Goal: Transaction & Acquisition: Purchase product/service

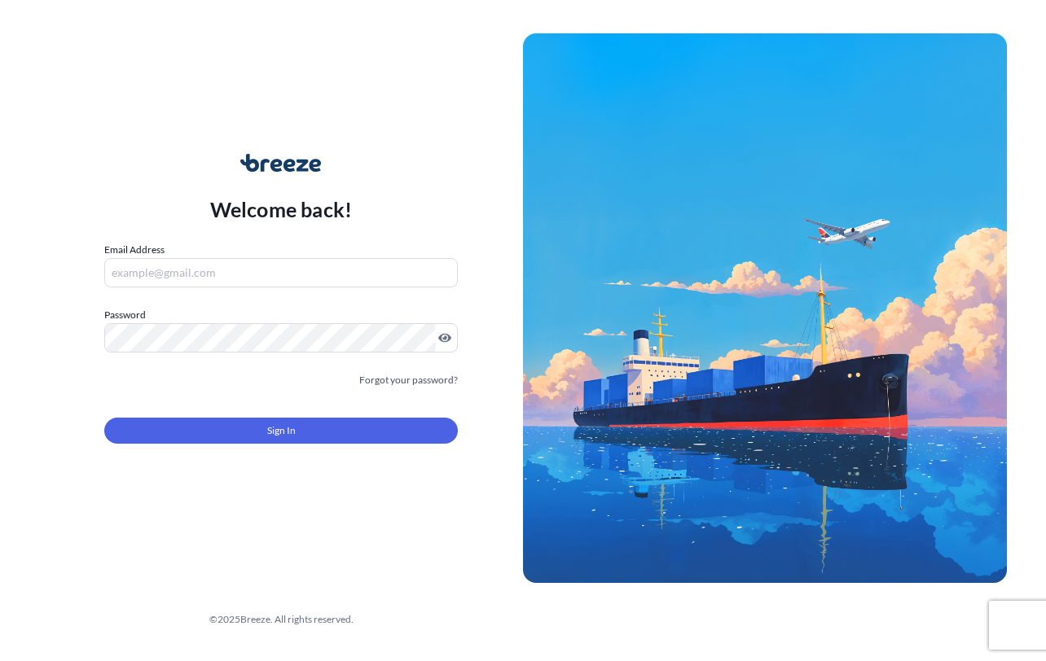
click at [269, 270] on input "Email Address" at bounding box center [280, 272] width 353 height 29
type input "SHIPUSA@GLOVALINK.NET"
click at [223, 353] on div at bounding box center [280, 337] width 353 height 29
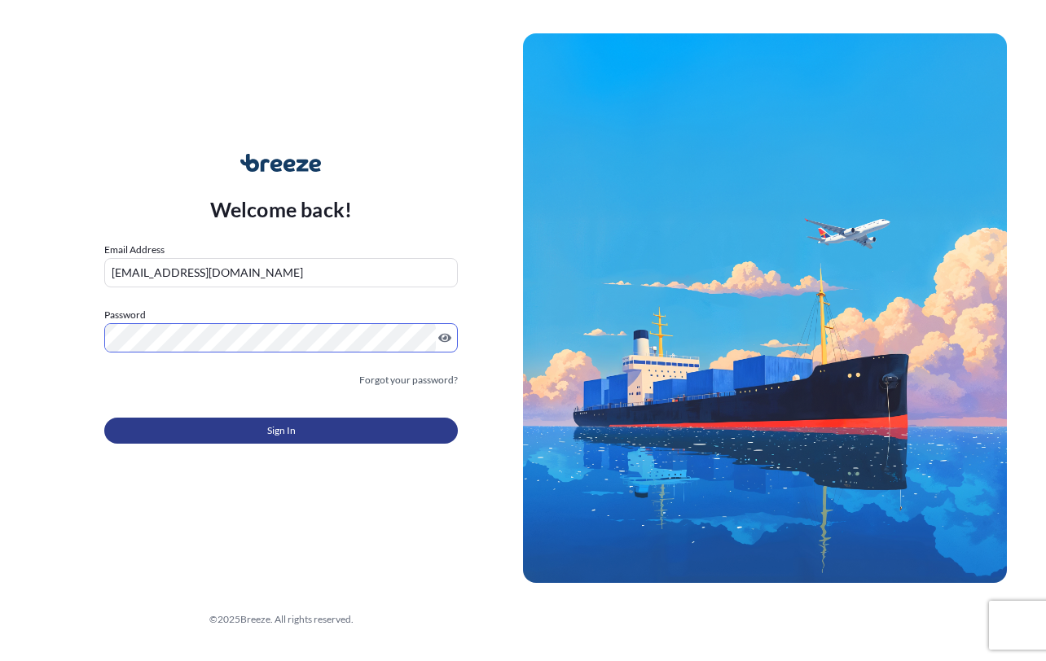
click at [243, 436] on button "Sign In" at bounding box center [280, 431] width 353 height 26
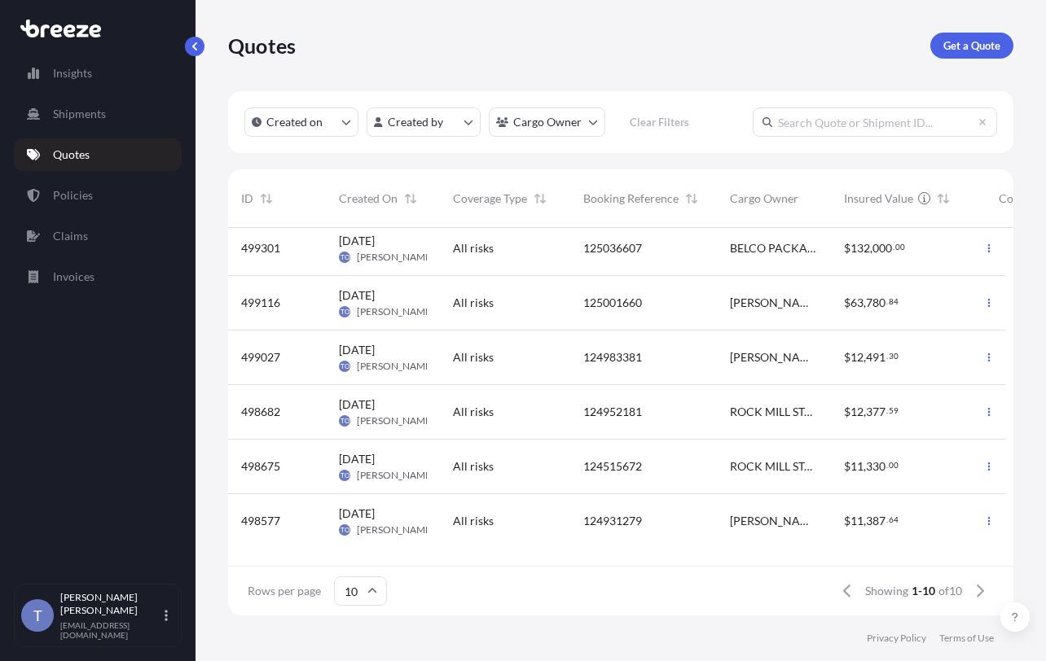
scroll to position [237, 0]
click at [853, 137] on input "text" at bounding box center [874, 121] width 244 height 29
type input "125468942"
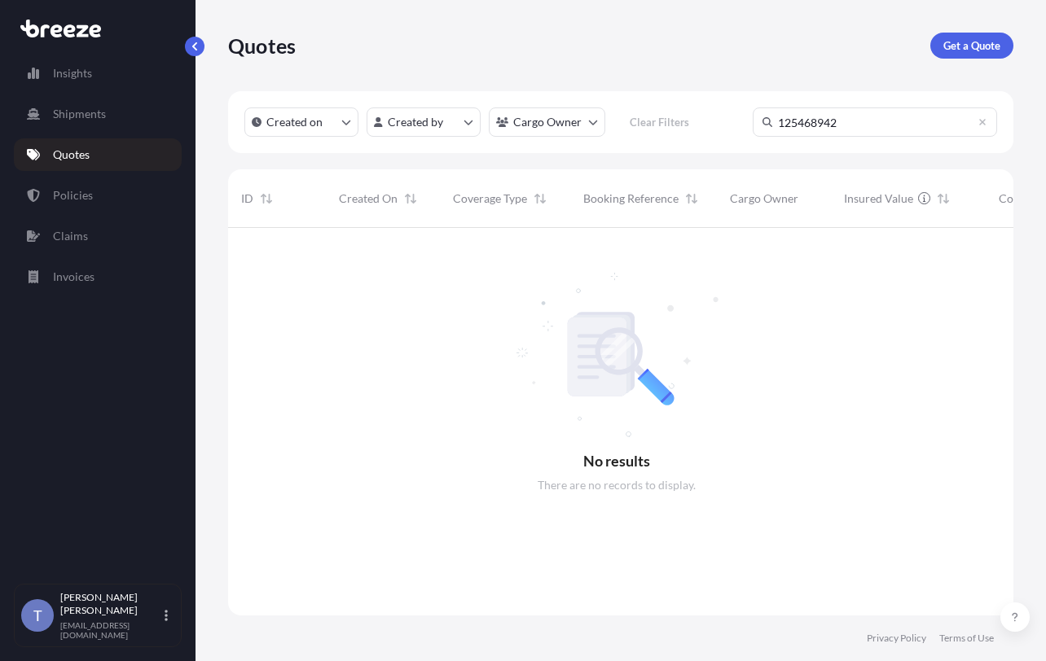
scroll to position [417, 765]
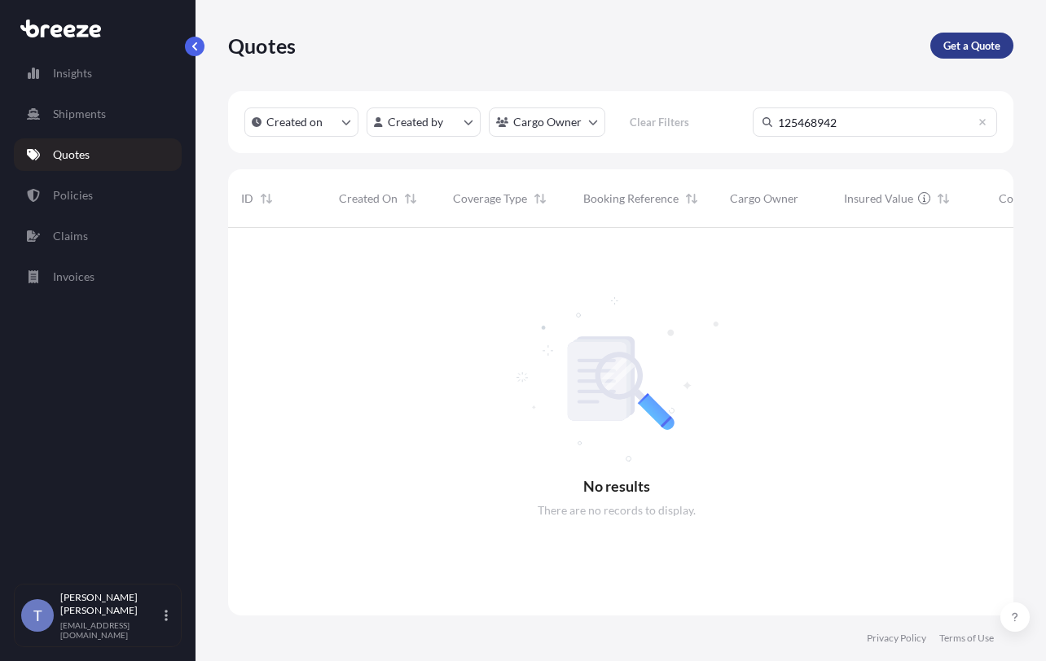
click at [989, 37] on link "Get a Quote" at bounding box center [971, 46] width 83 height 26
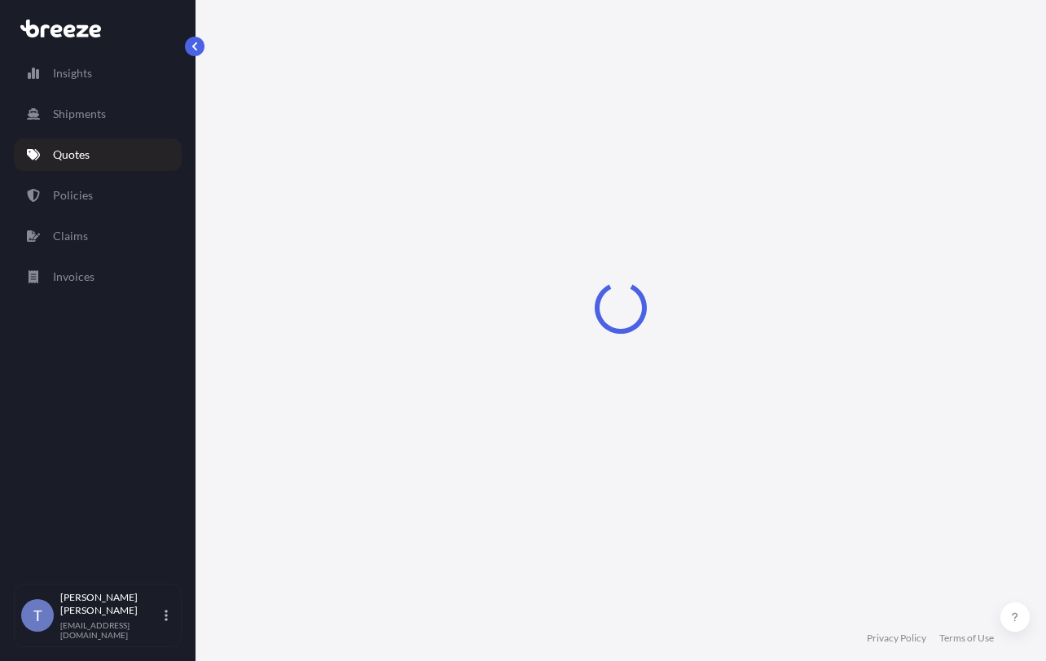
select select "Sea"
select select "1"
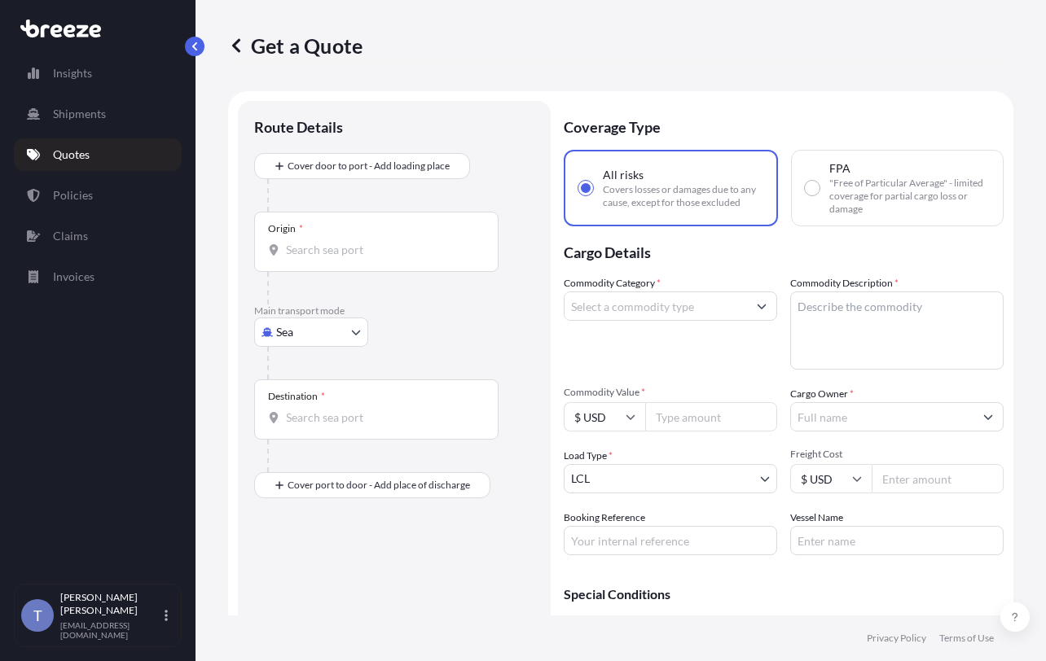
scroll to position [29, 0]
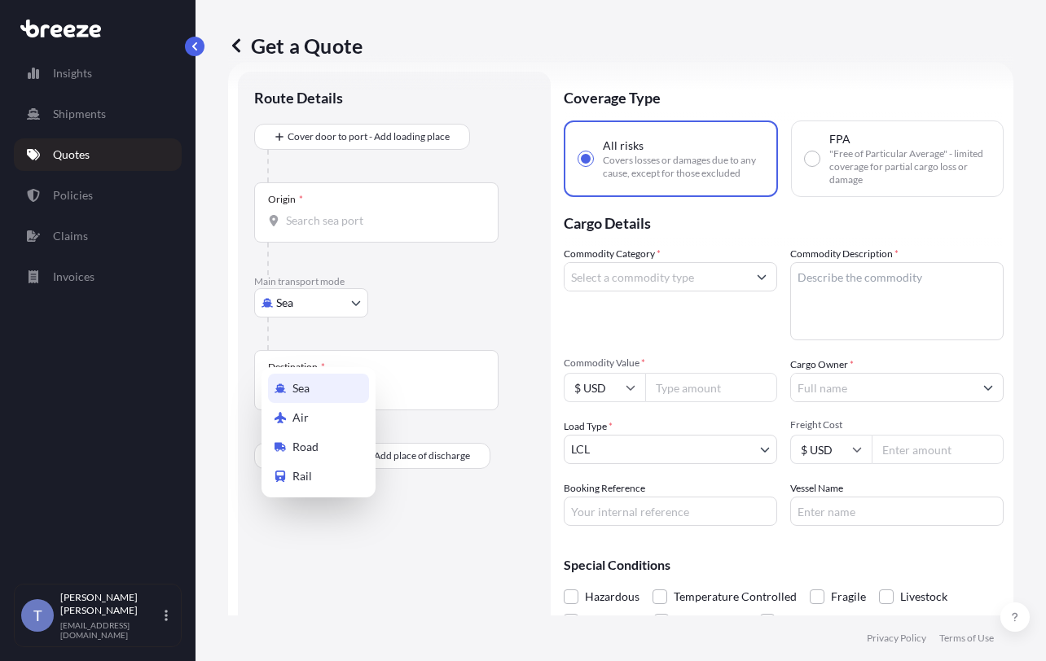
click at [327, 336] on body "Insights Shipments Quotes Policies Claims Invoices T Tania Orozco shipusa@glova…" at bounding box center [523, 391] width 1046 height 783
click at [340, 419] on div "Air" at bounding box center [318, 417] width 101 height 29
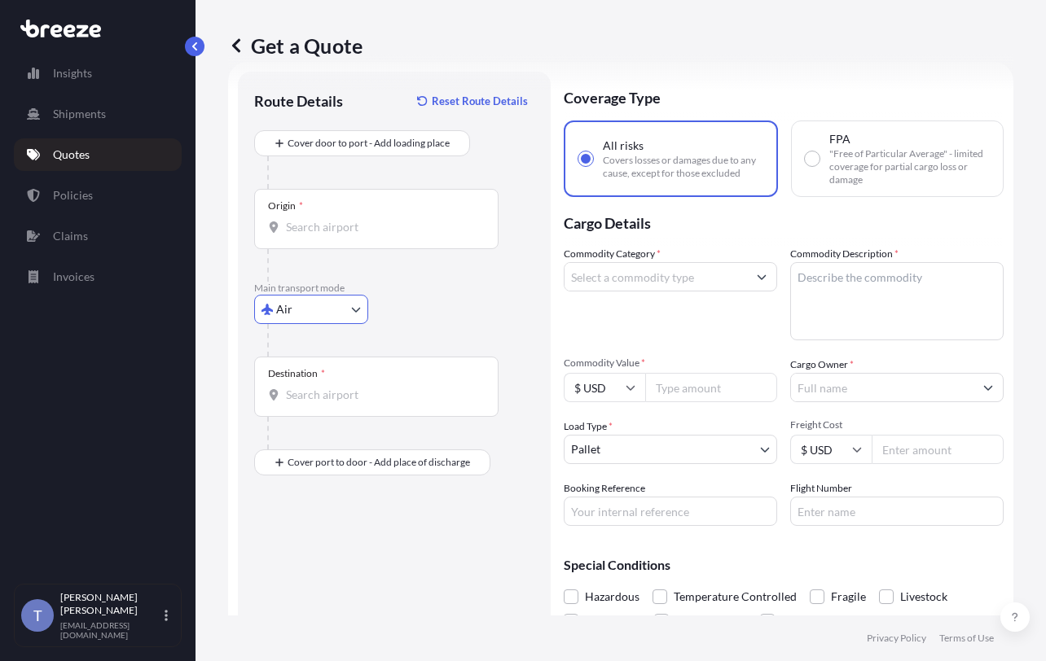
click at [337, 351] on body "Insights Shipments Quotes Policies Claims Invoices T Tania Orozco shipusa@glova…" at bounding box center [523, 391] width 1046 height 783
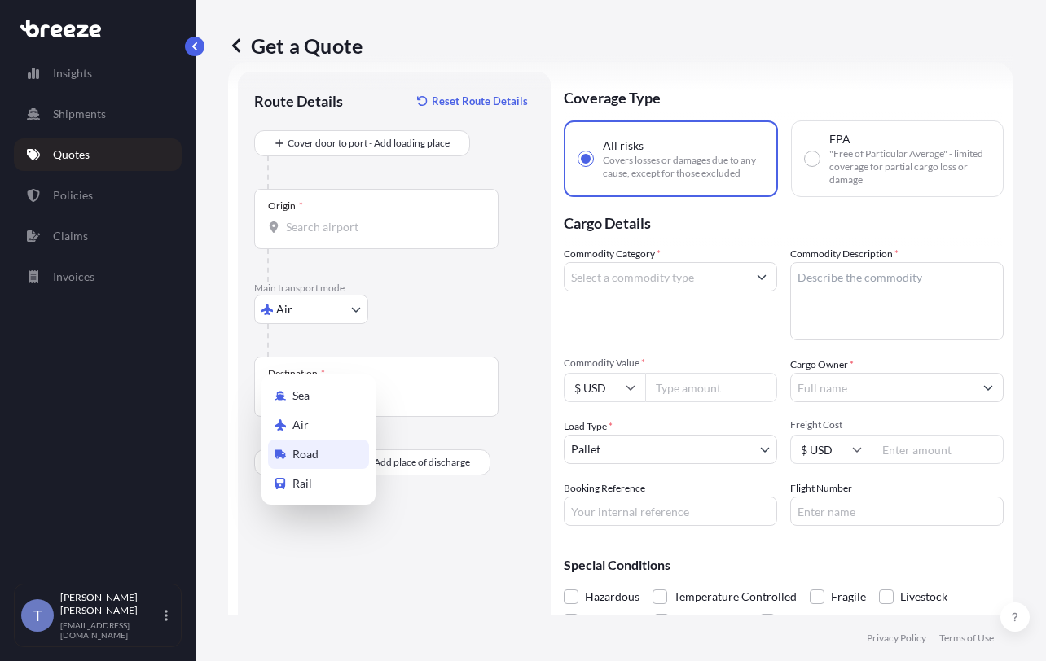
click at [336, 452] on div "Road" at bounding box center [318, 454] width 101 height 29
select select "Road"
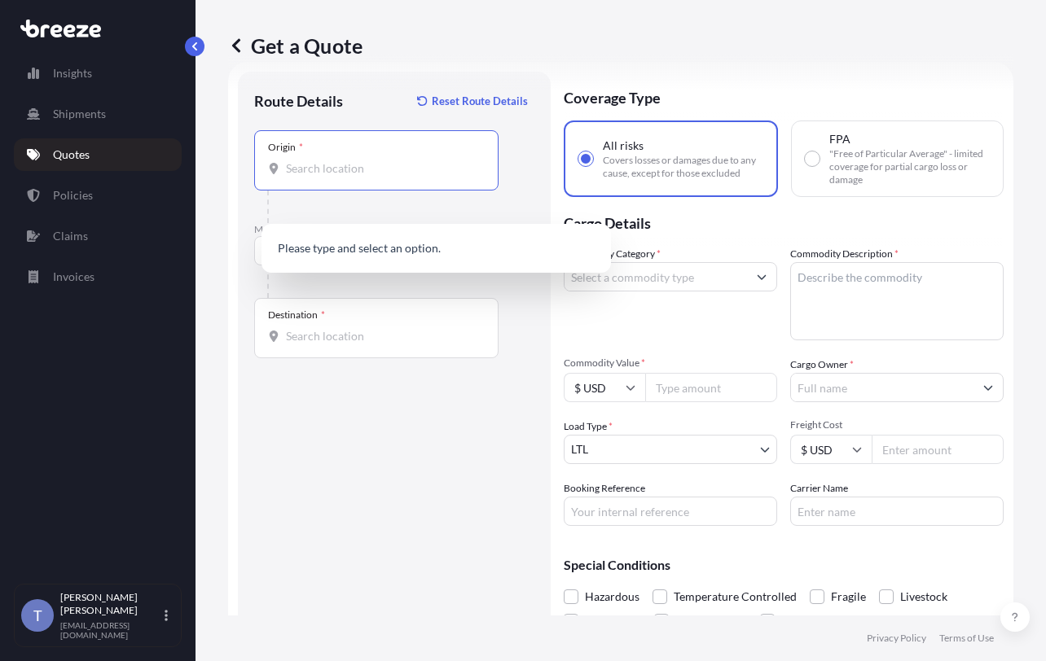
click at [368, 177] on input "Origin *" at bounding box center [382, 168] width 192 height 16
type input "90248"
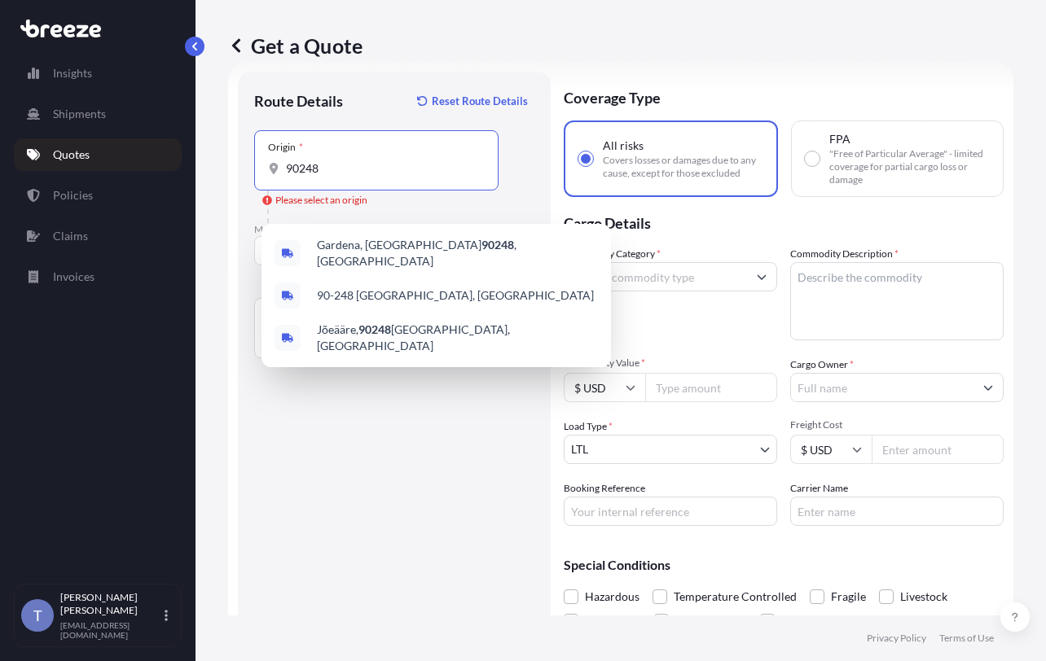
click at [357, 177] on input "90248" at bounding box center [382, 168] width 192 height 16
click at [373, 239] on div "Gardena, CA 90248 , USA" at bounding box center [436, 253] width 336 height 46
type input "[GEOGRAPHIC_DATA], [GEOGRAPHIC_DATA]"
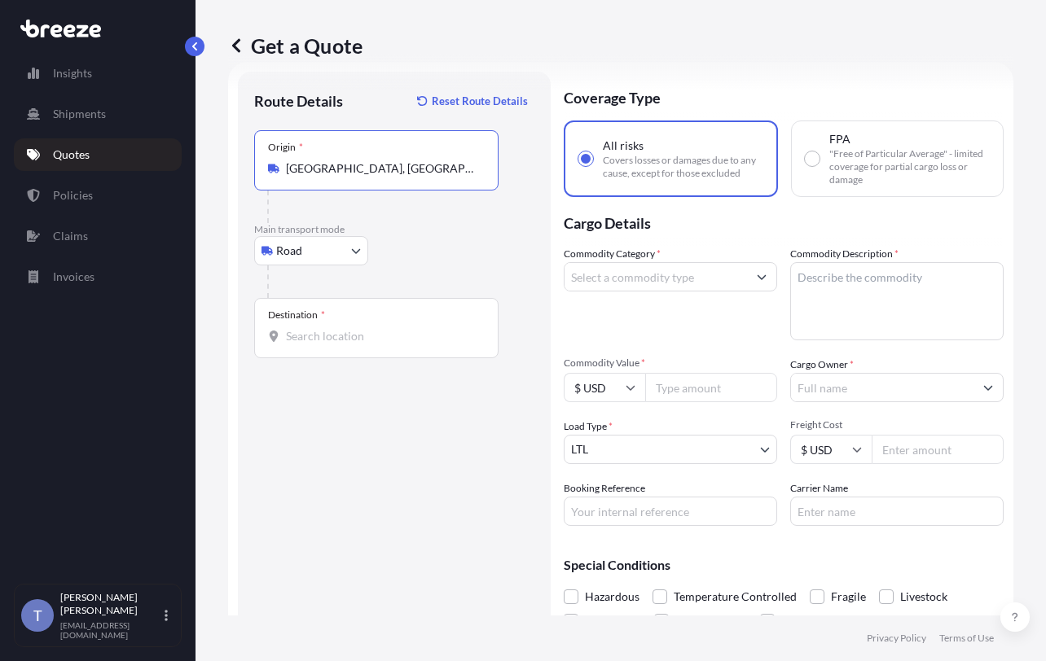
click at [327, 358] on div "Destination *" at bounding box center [376, 328] width 244 height 60
click at [327, 344] on input "Destination *" at bounding box center [382, 336] width 192 height 16
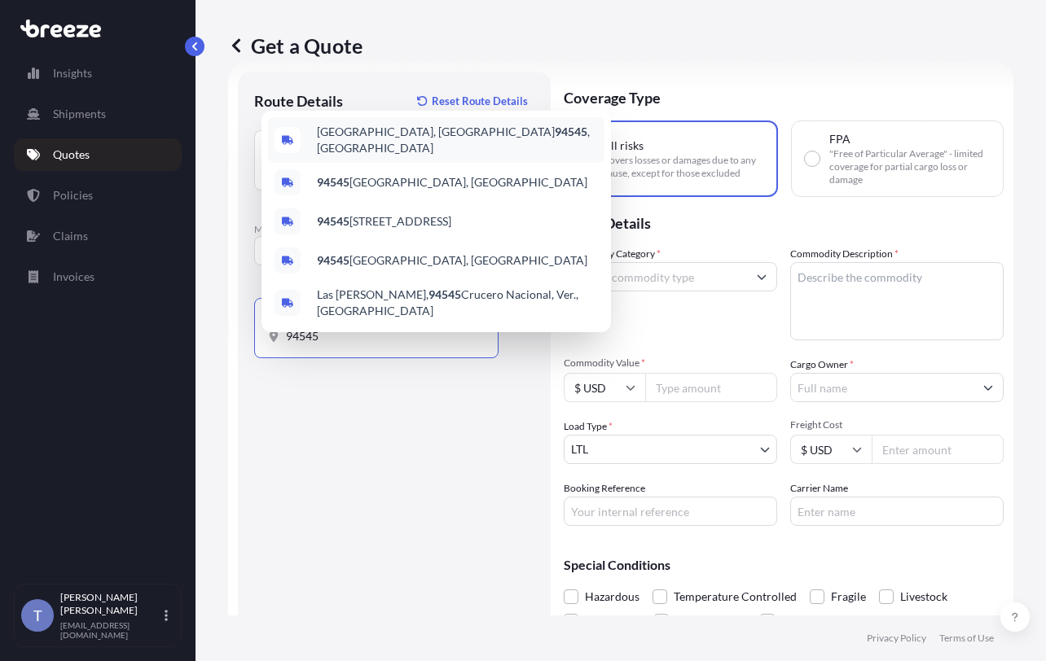
click at [427, 124] on span "Hayward, CA 94545 , USA" at bounding box center [457, 140] width 281 height 33
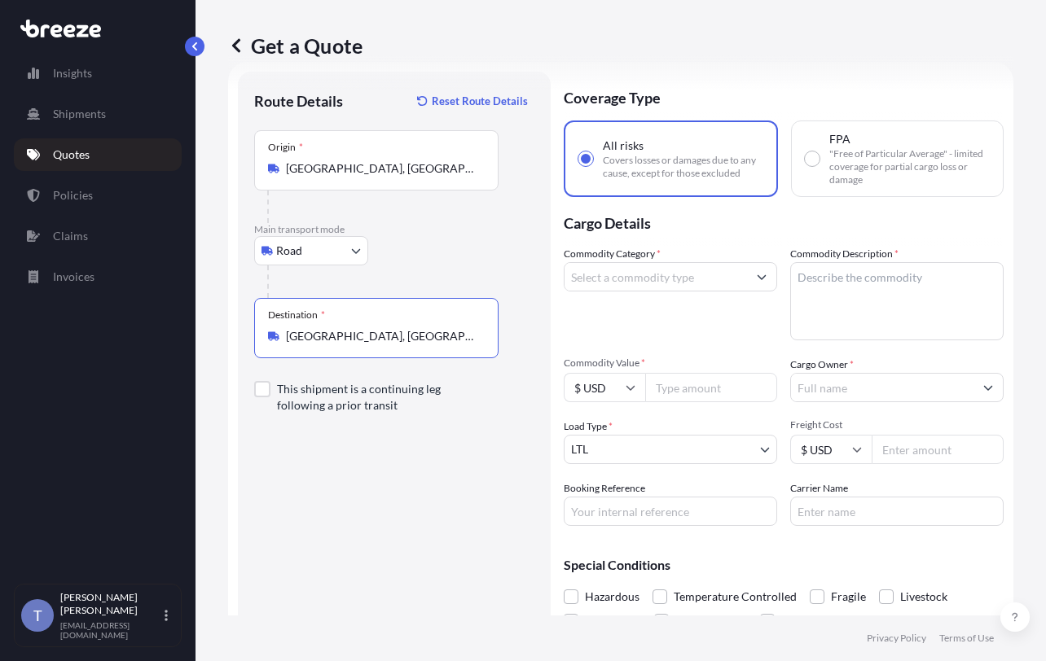
type input "[GEOGRAPHIC_DATA], [GEOGRAPHIC_DATA]"
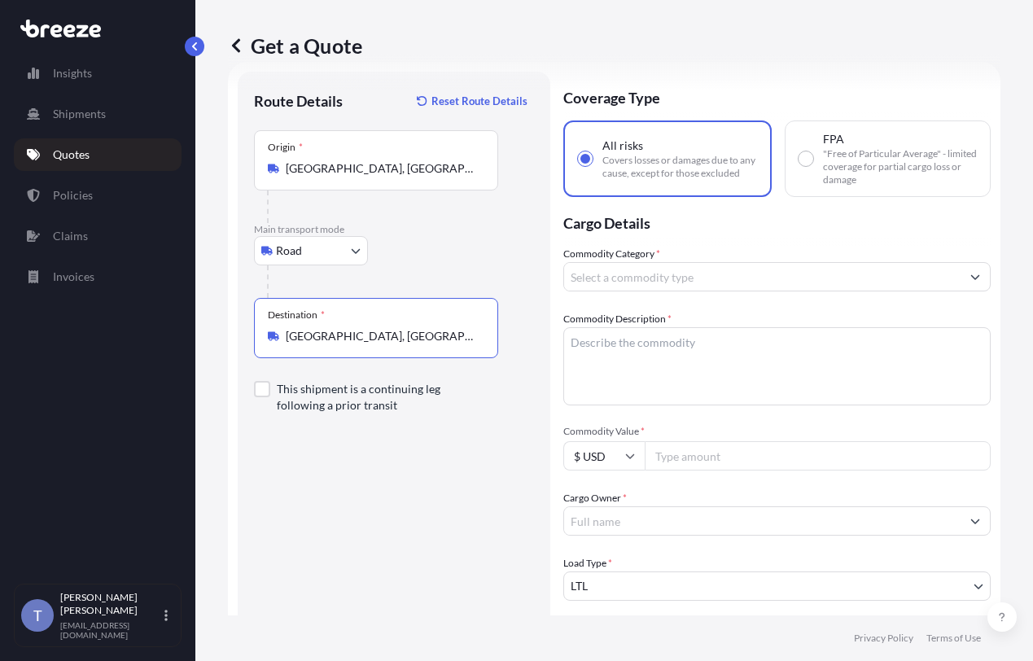
click at [720, 292] on input "Commodity Category *" at bounding box center [762, 276] width 397 height 29
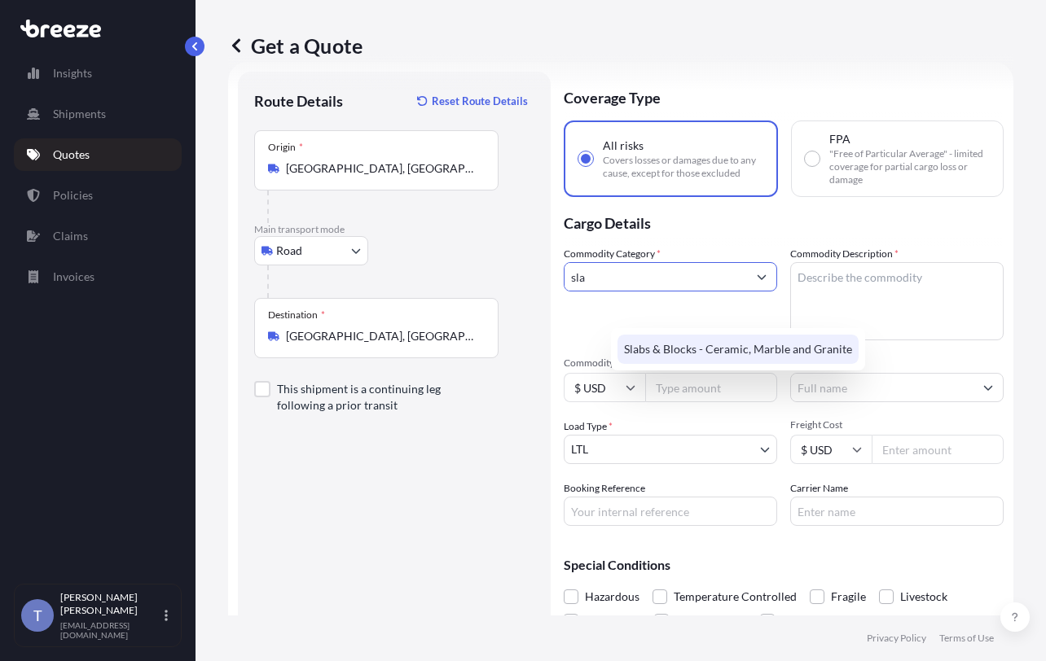
click at [758, 352] on div "Slabs & Blocks - Ceramic, Marble and Granite" at bounding box center [737, 349] width 241 height 29
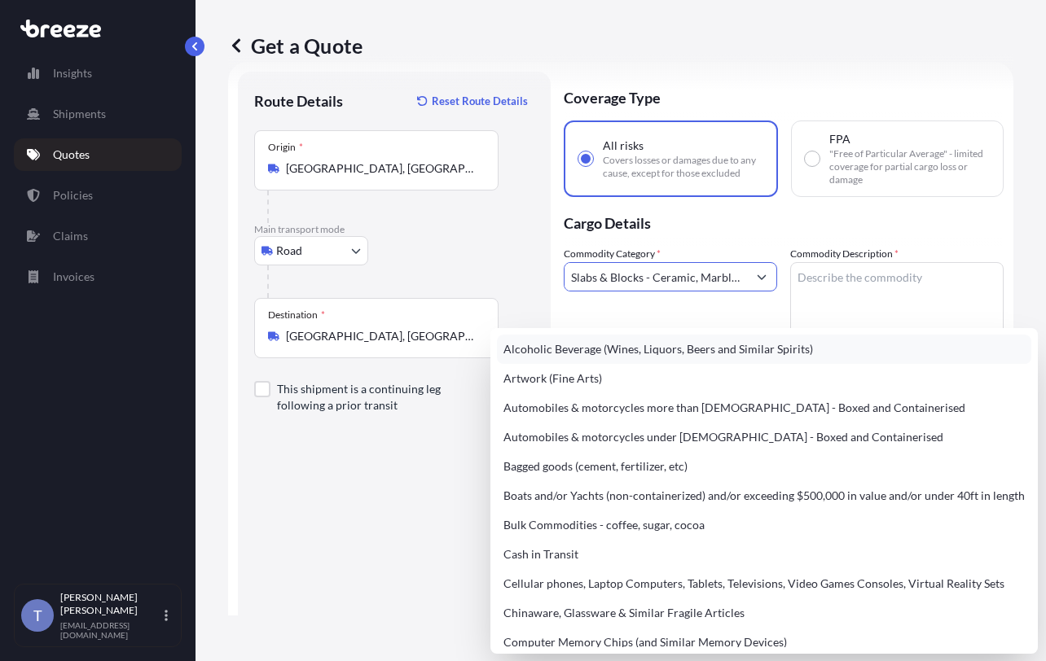
type input "Alcoholic Beverage (Wines, Liquors, Beers and Similar Spirits)"
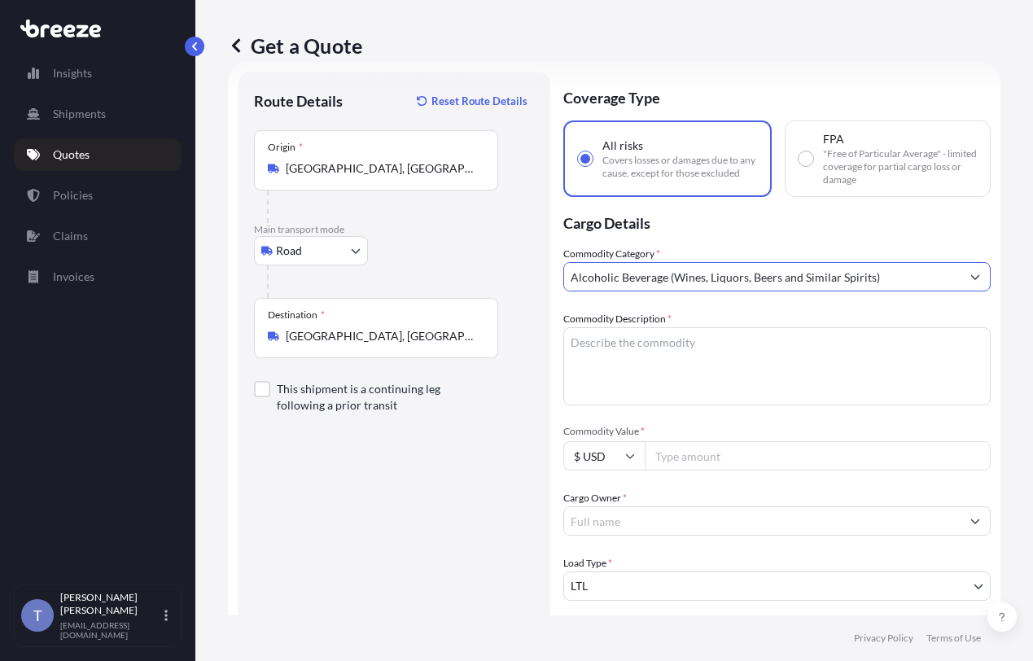
click at [961, 292] on button "Show suggestions" at bounding box center [975, 276] width 29 height 29
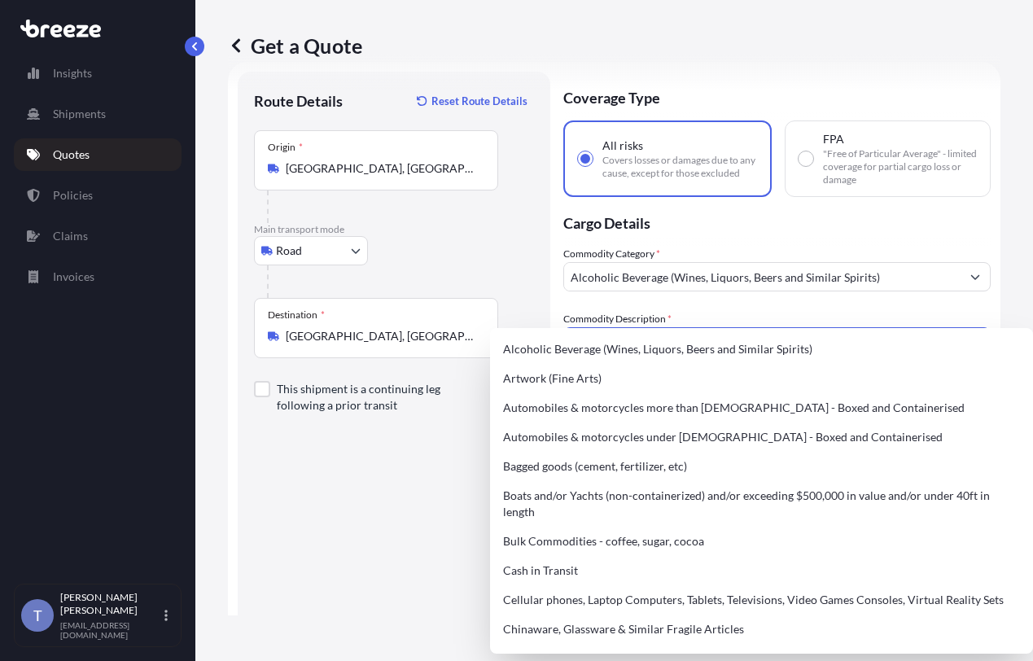
click at [905, 327] on textarea "Commodity Description *" at bounding box center [778, 366] width 428 height 78
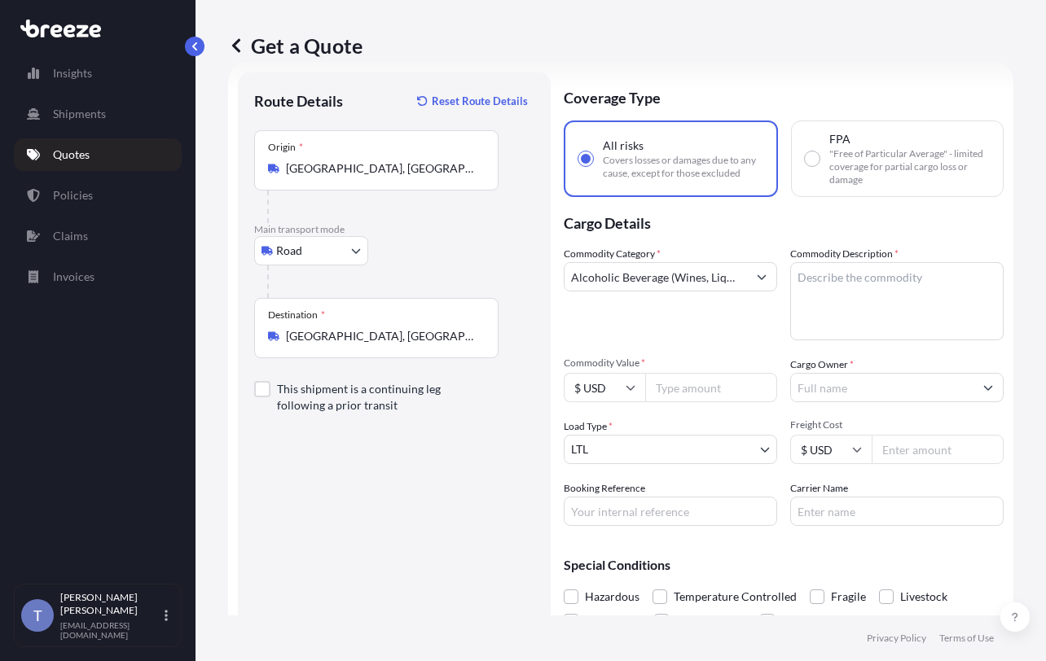
click at [905, 340] on textarea "Commodity Description *" at bounding box center [896, 301] width 213 height 78
paste textarea "sandstone slabs"
type textarea "sandstone slabs"
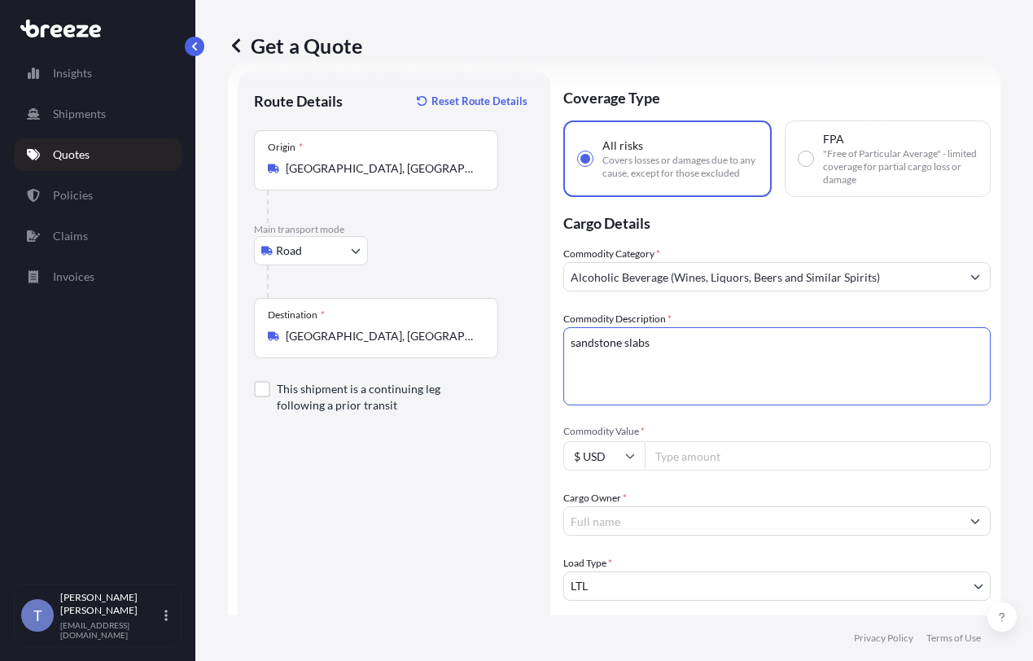
click at [702, 292] on input "Alcoholic Beverage (Wines, Liquors, Beers and Similar Spirits)" at bounding box center [762, 276] width 397 height 29
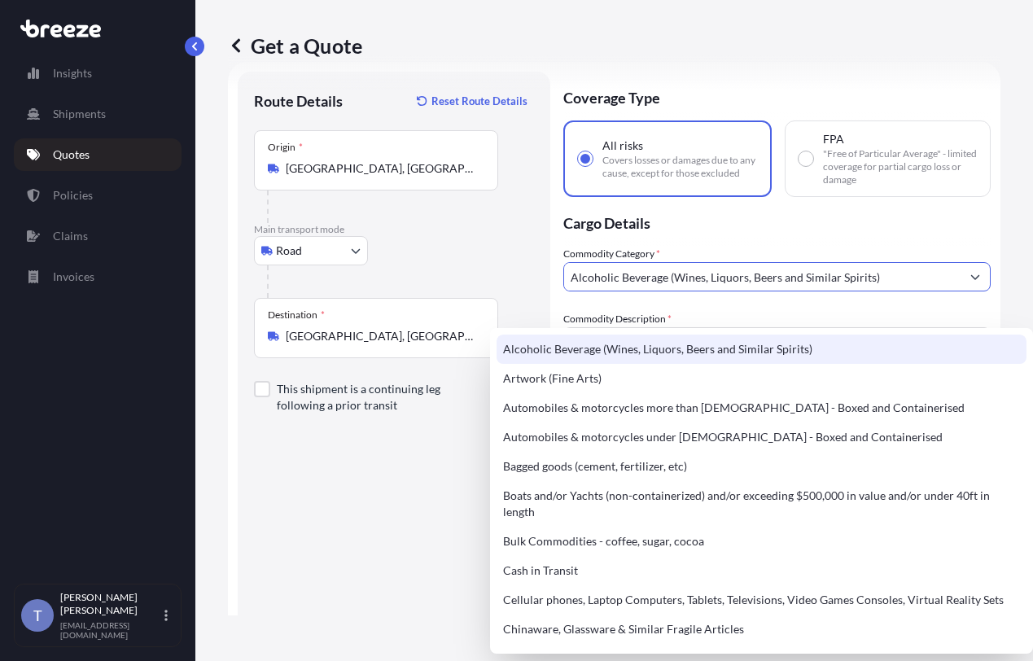
click at [702, 292] on input "Alcoholic Beverage (Wines, Liquors, Beers and Similar Spirits)" at bounding box center [762, 276] width 397 height 29
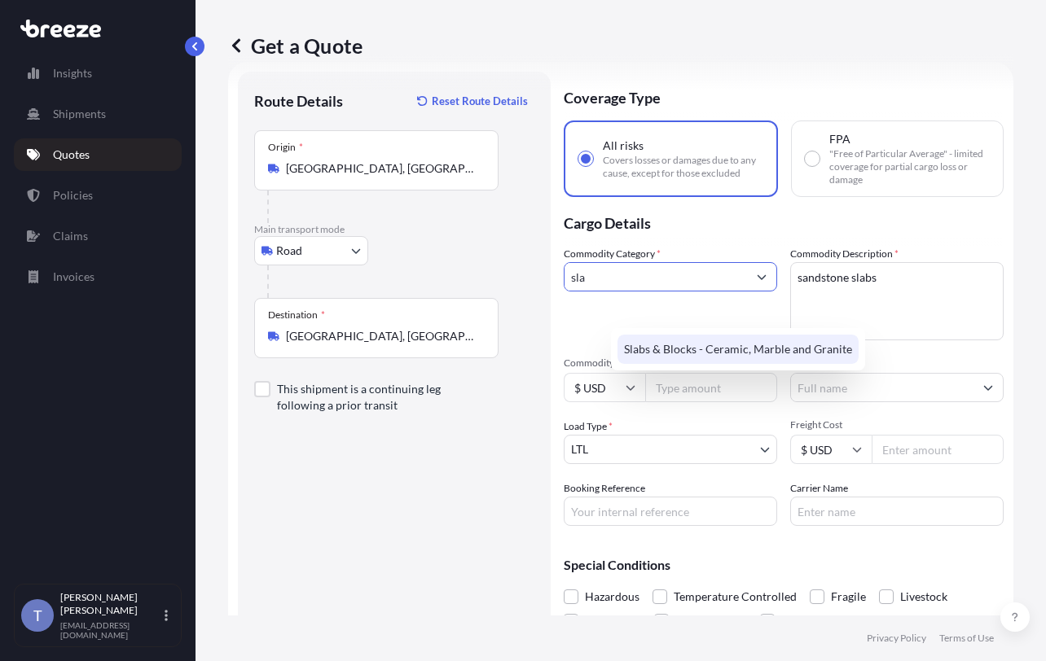
click at [707, 355] on div "Slabs & Blocks - Ceramic, Marble and Granite" at bounding box center [737, 349] width 241 height 29
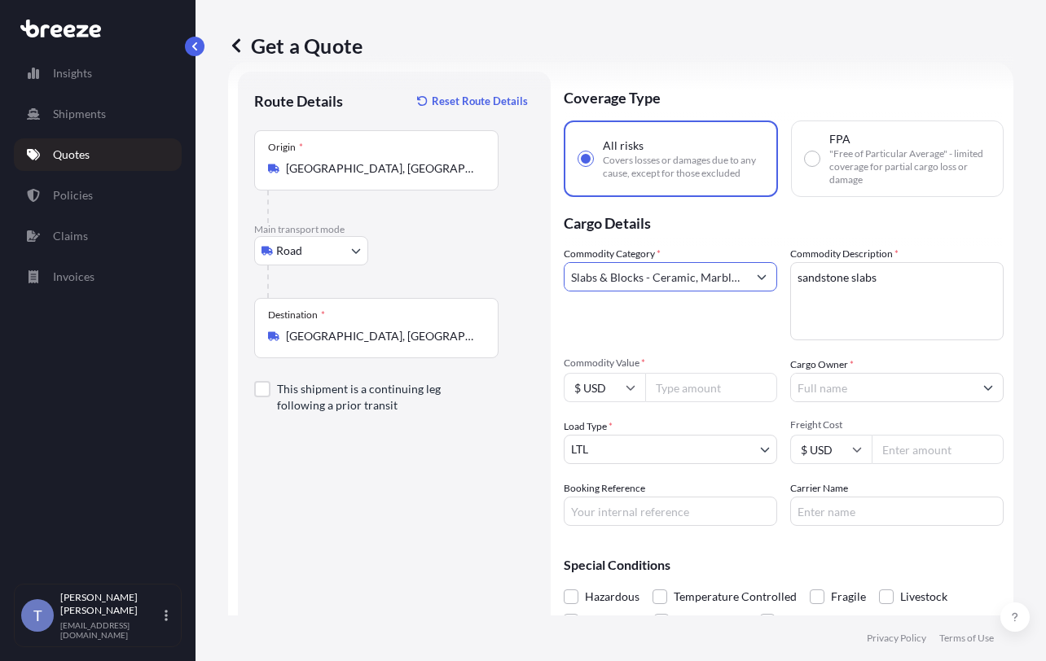
type input "Slabs & Blocks - Ceramic, Marble and Granite"
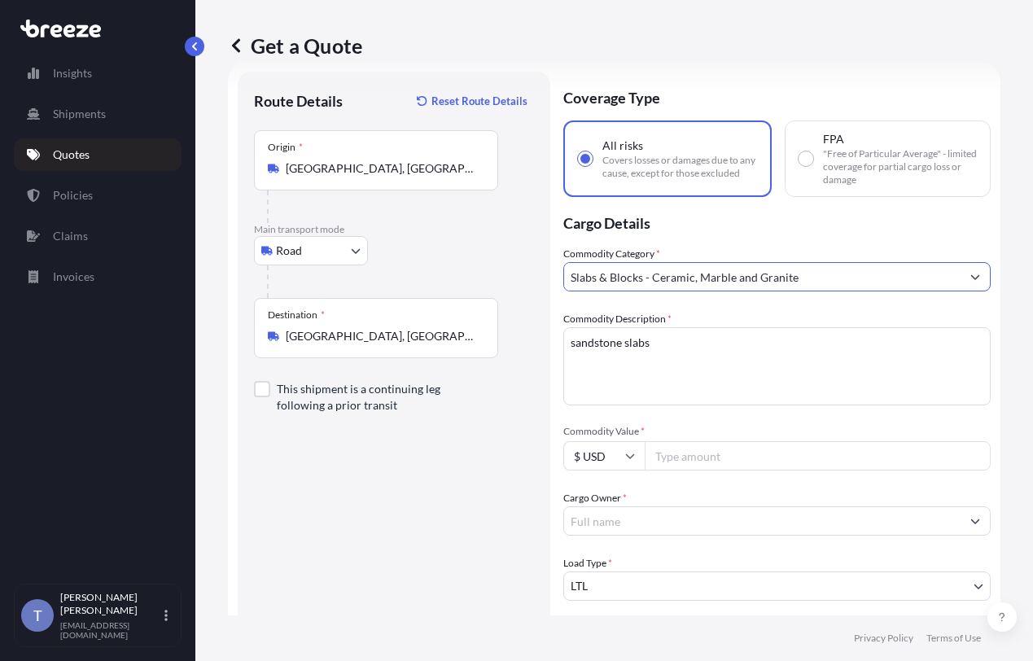
click at [844, 507] on input "Cargo Owner *" at bounding box center [762, 521] width 397 height 29
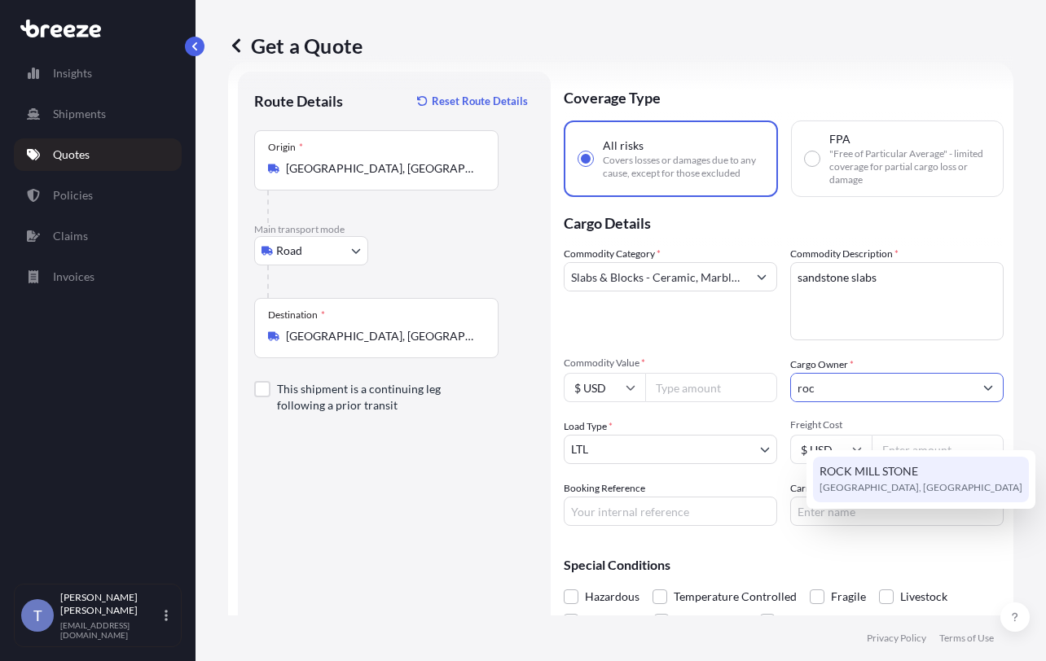
click at [850, 476] on span "ROCK MILL STONE" at bounding box center [868, 471] width 99 height 16
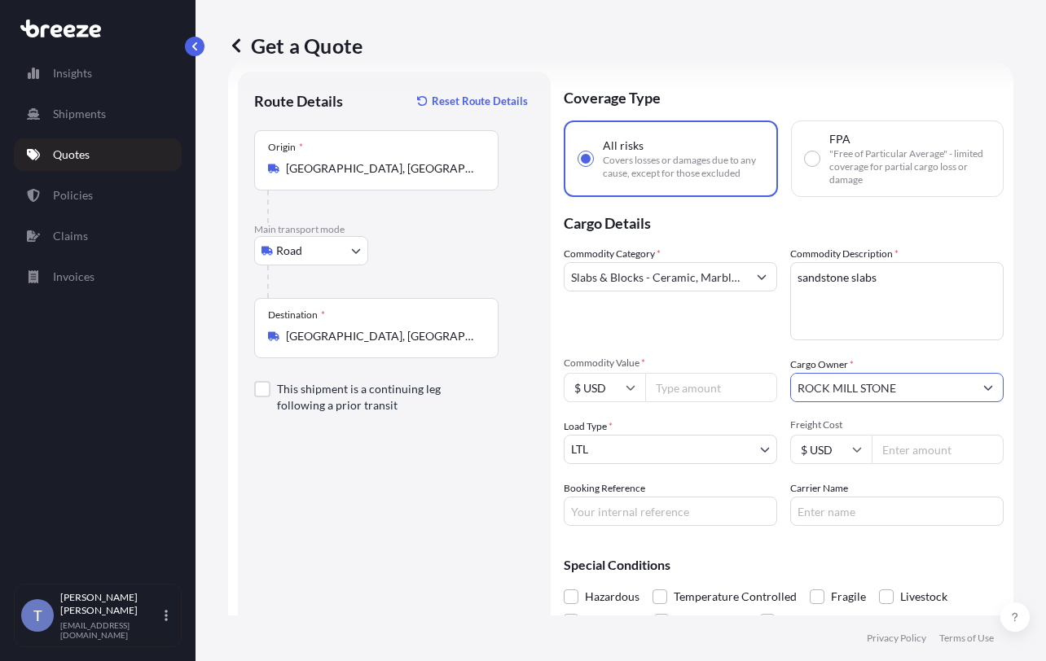
type input "ROCK MILL STONE"
click at [717, 526] on input "Booking Reference" at bounding box center [670, 511] width 213 height 29
type input "125468942"
click at [830, 526] on input "Carrier Name" at bounding box center [896, 511] width 213 height 29
type input "XPO LOGISTICS"
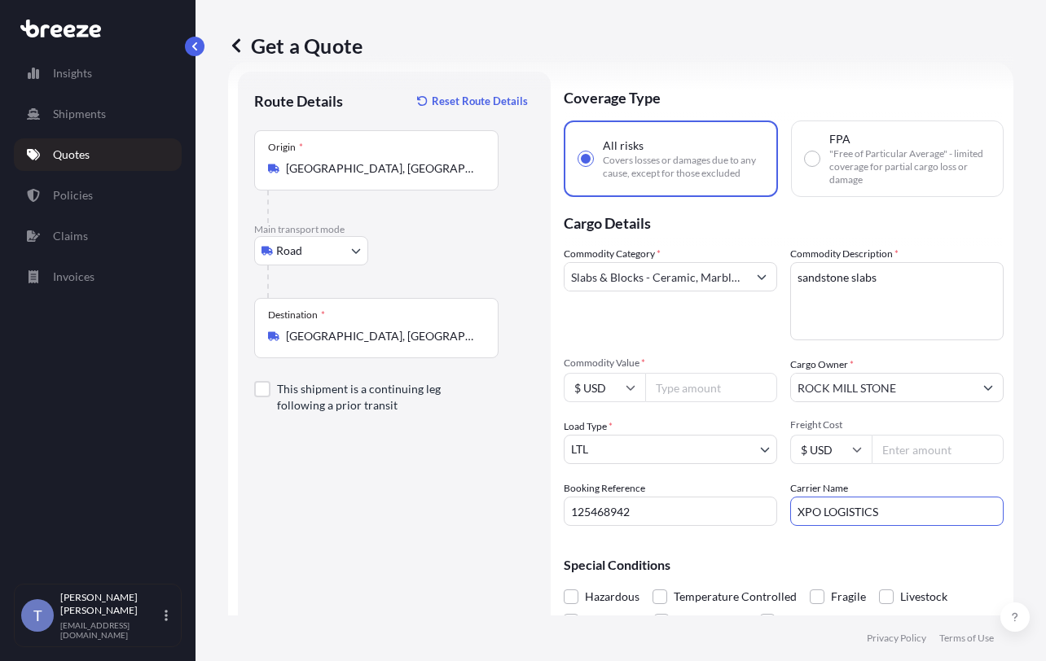
click at [834, 526] on input "XPO LOGISTICS" at bounding box center [896, 511] width 213 height 29
click at [730, 402] on input "Commodity Value *" at bounding box center [711, 387] width 132 height 29
type input "10000"
click at [734, 370] on span "Commodity Value *" at bounding box center [670, 363] width 213 height 13
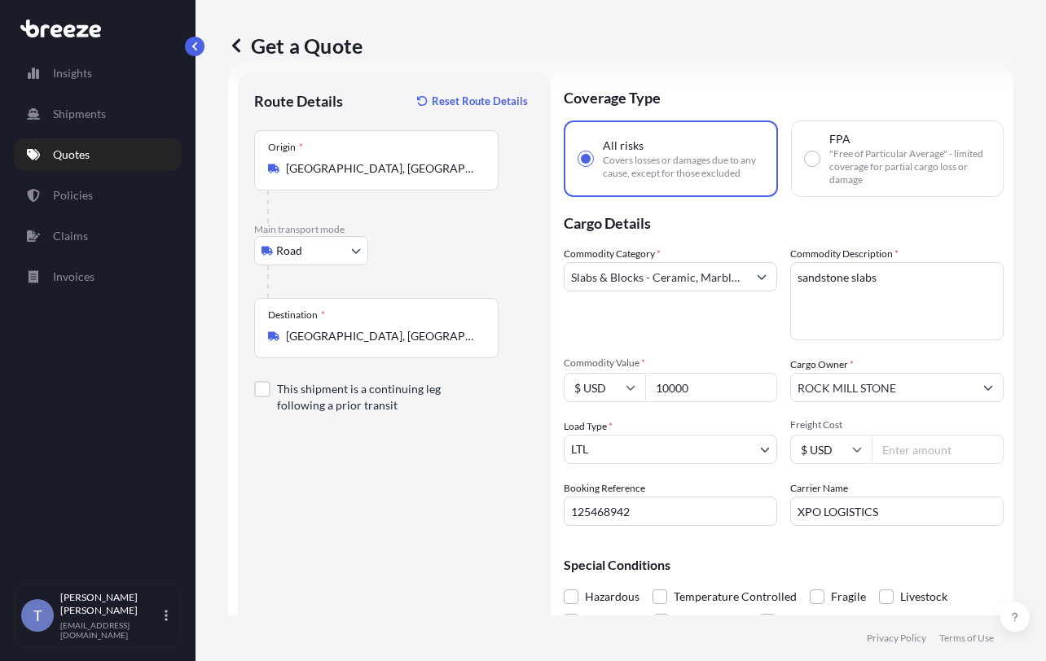
click at [734, 397] on input "10000" at bounding box center [711, 387] width 132 height 29
click at [910, 464] on input "Freight Cost" at bounding box center [937, 449] width 132 height 29
type input "1194.61"
click at [760, 455] on div "Commodity Category * Slabs & Blocks - Ceramic, Marble and Granite Commodity Des…" at bounding box center [784, 386] width 440 height 280
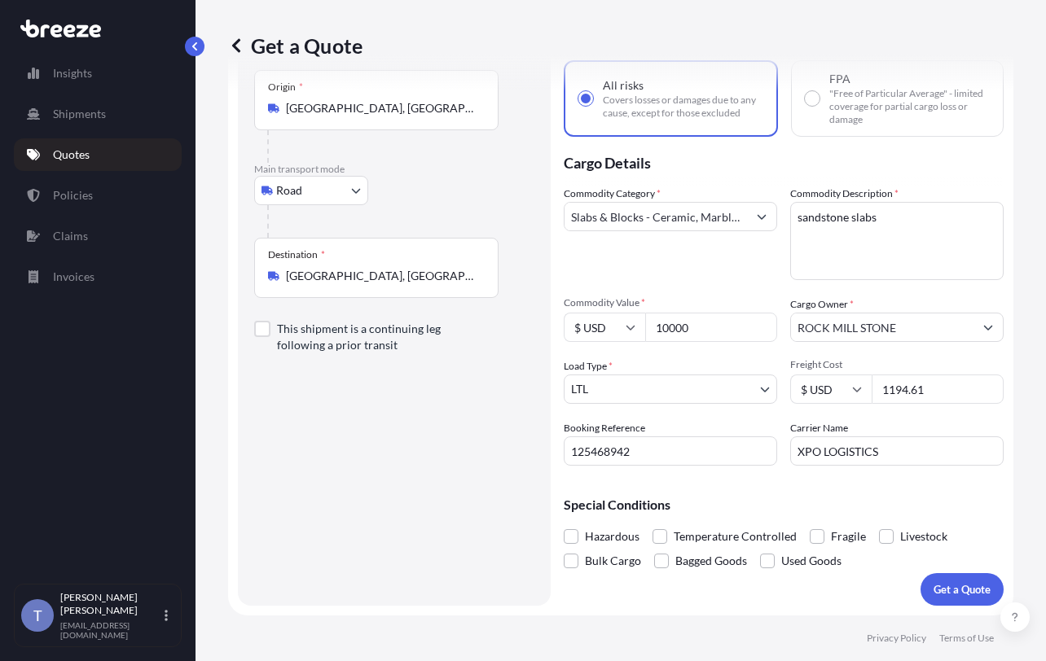
scroll to position [161, 0]
click at [824, 529] on span at bounding box center [816, 536] width 15 height 15
click at [809, 524] on input "Fragile" at bounding box center [809, 524] width 0 height 0
click at [959, 599] on form "Route Details Reset Route Details Place of loading Road Road Rail Origin * Gard…" at bounding box center [620, 309] width 785 height 614
click at [951, 591] on button "Get a Quote" at bounding box center [961, 589] width 83 height 33
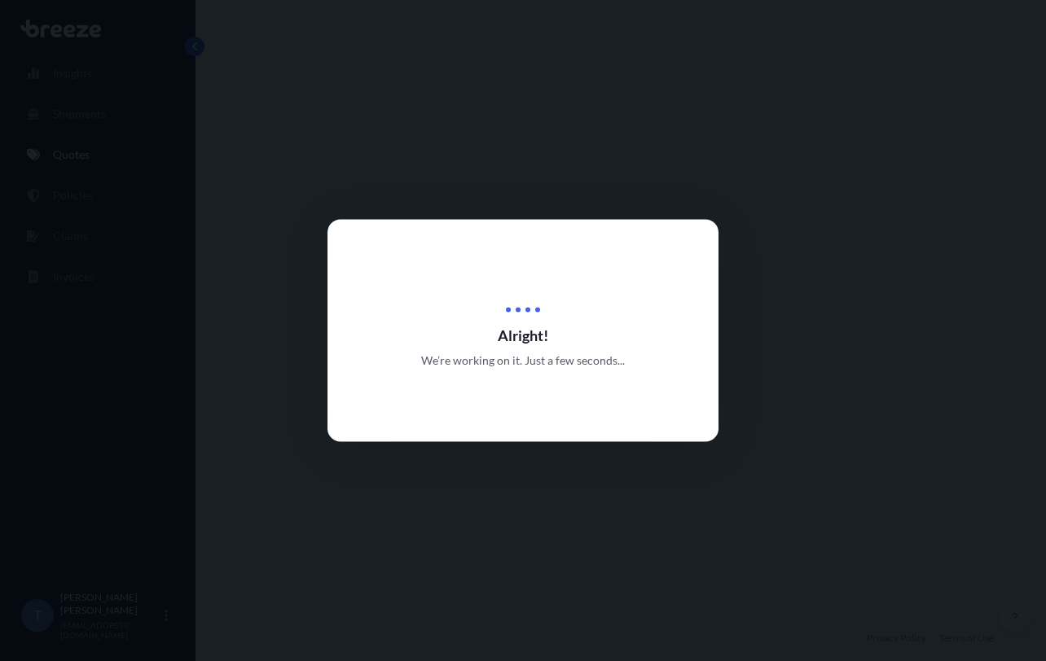
select select "Road"
select select "1"
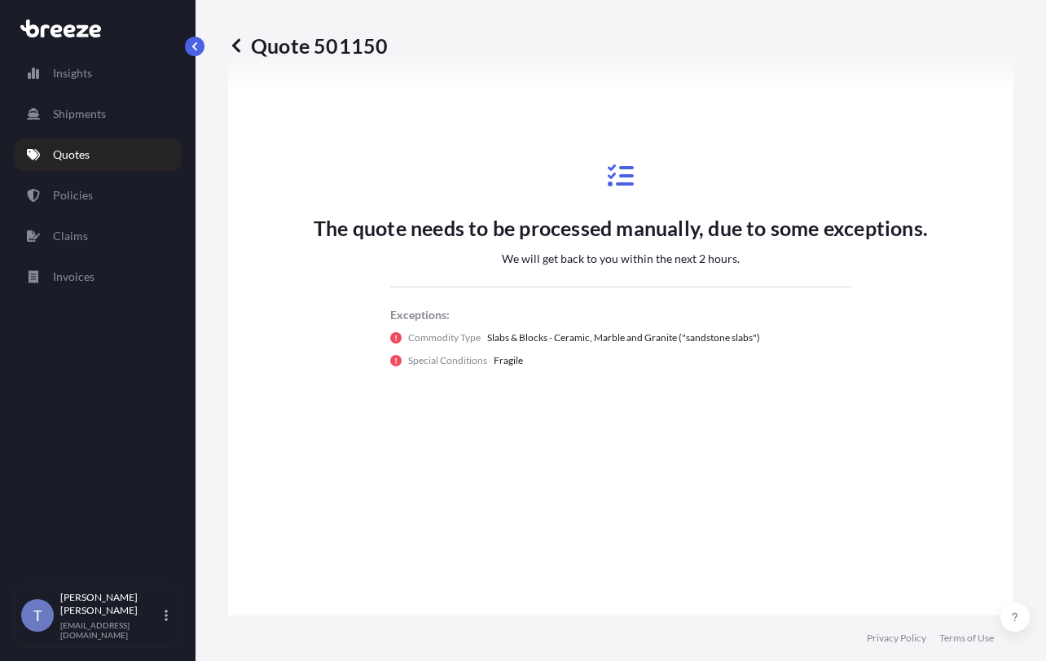
scroll to position [698, 0]
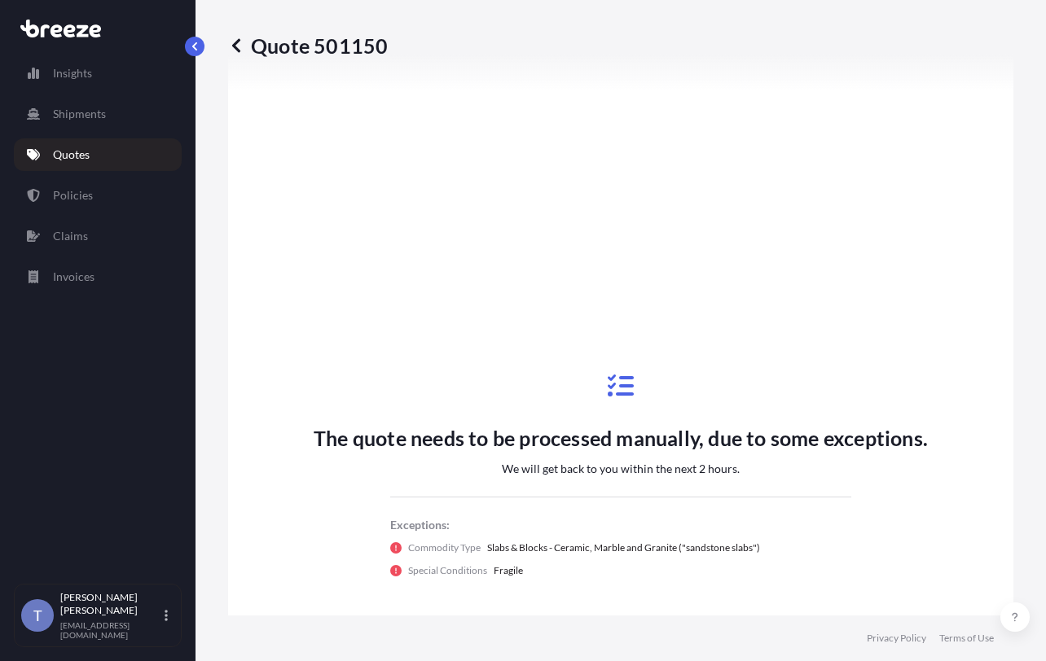
radio input "false"
radio input "true"
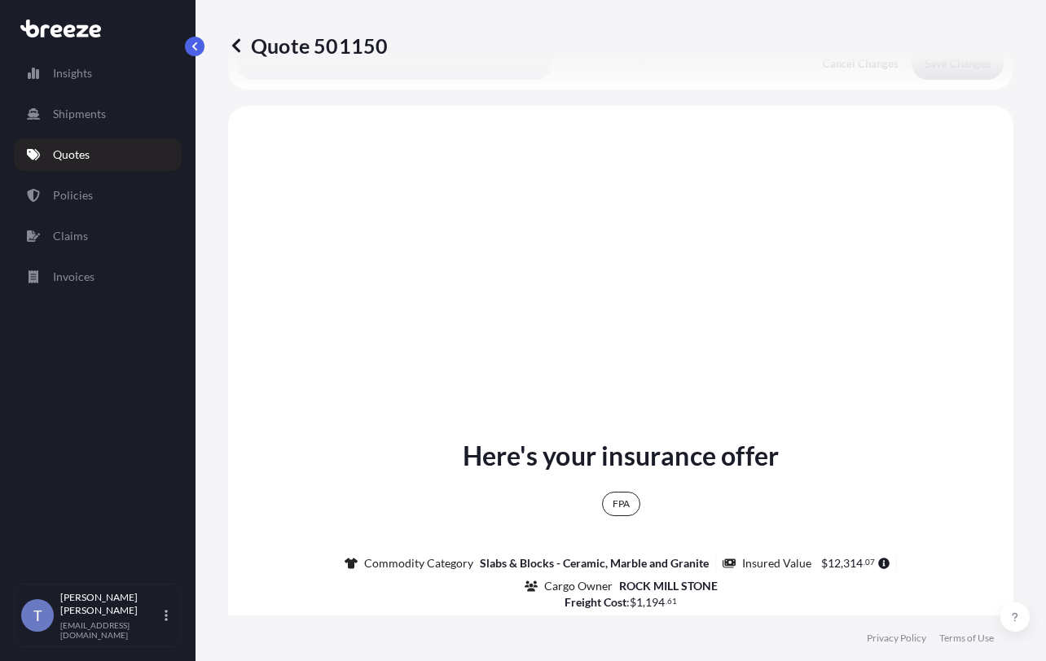
scroll to position [896, 0]
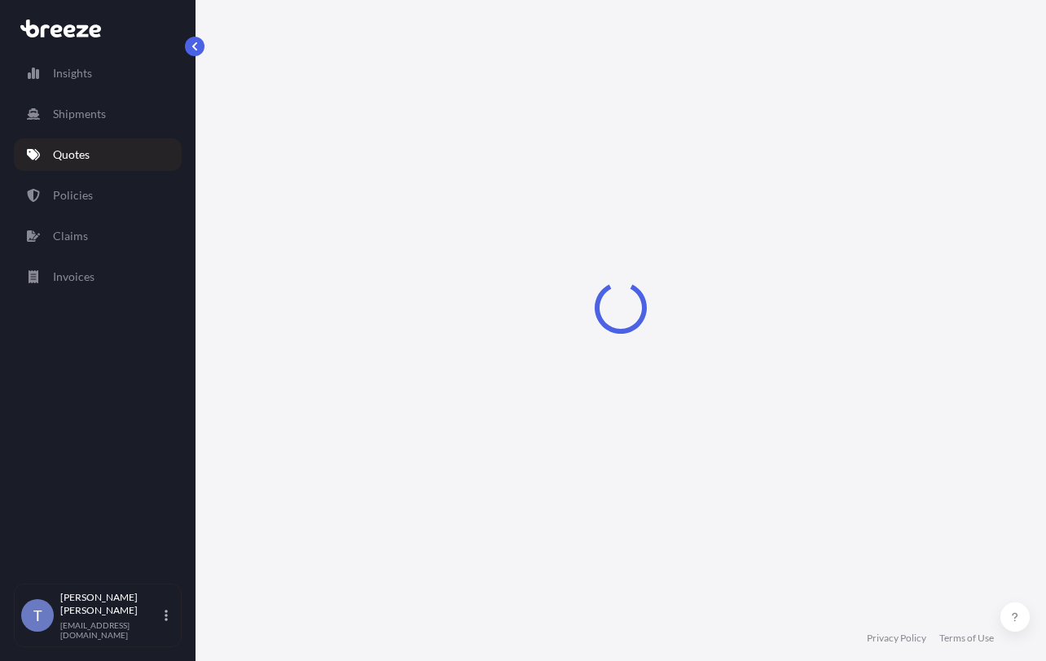
select select "Road"
select select "1"
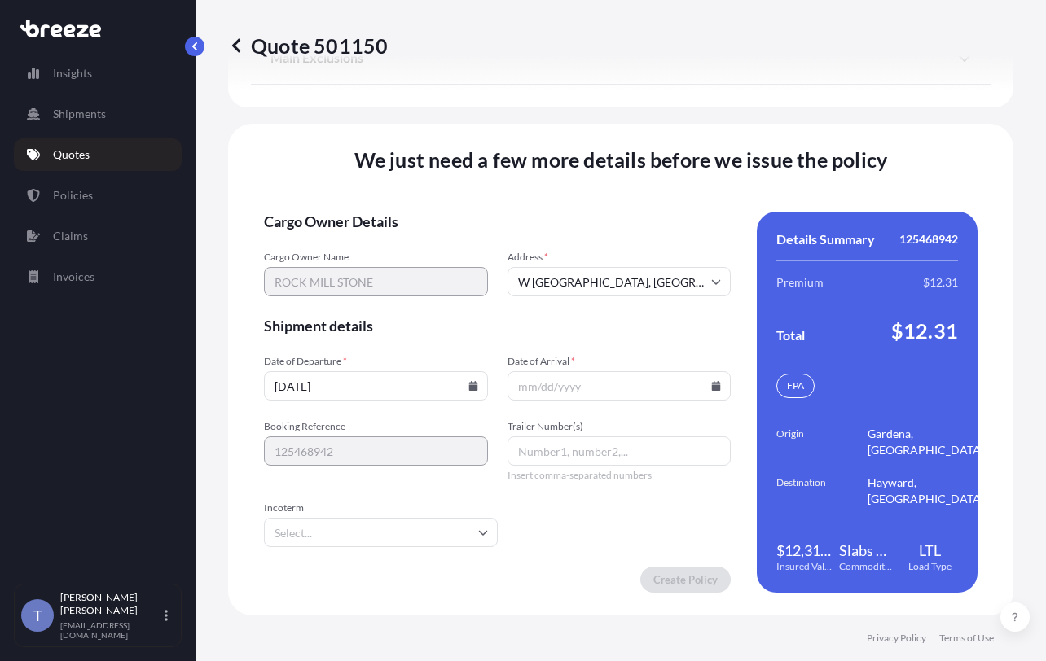
scroll to position [2754, 0]
click at [468, 381] on icon at bounding box center [472, 386] width 9 height 10
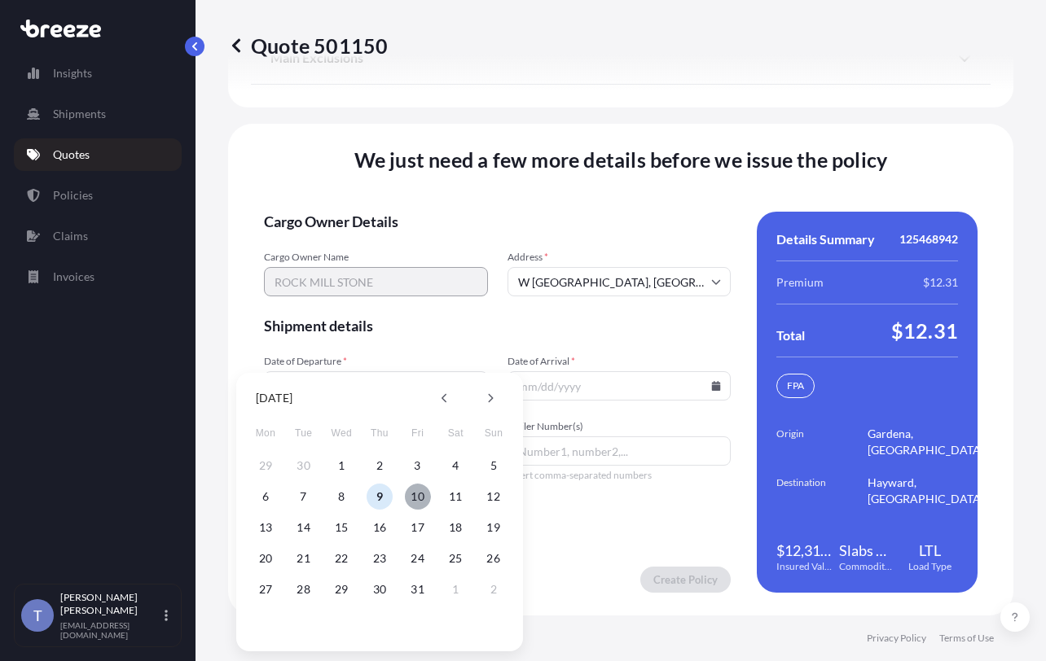
click at [417, 492] on button "10" at bounding box center [418, 497] width 26 height 26
type input "[DATE]"
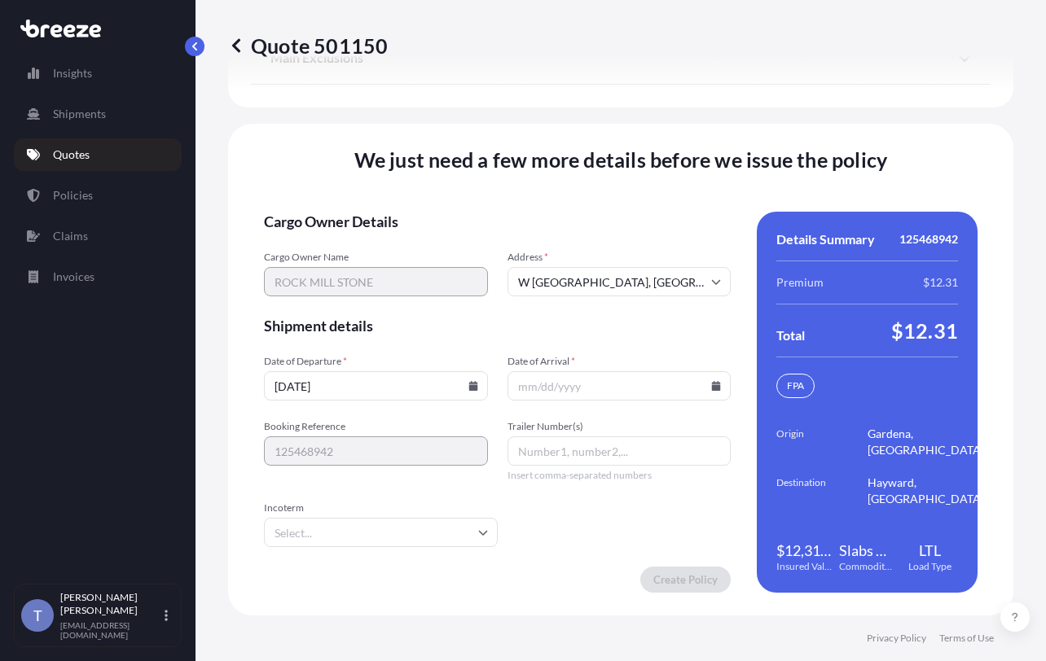
click at [712, 381] on icon at bounding box center [716, 386] width 9 height 10
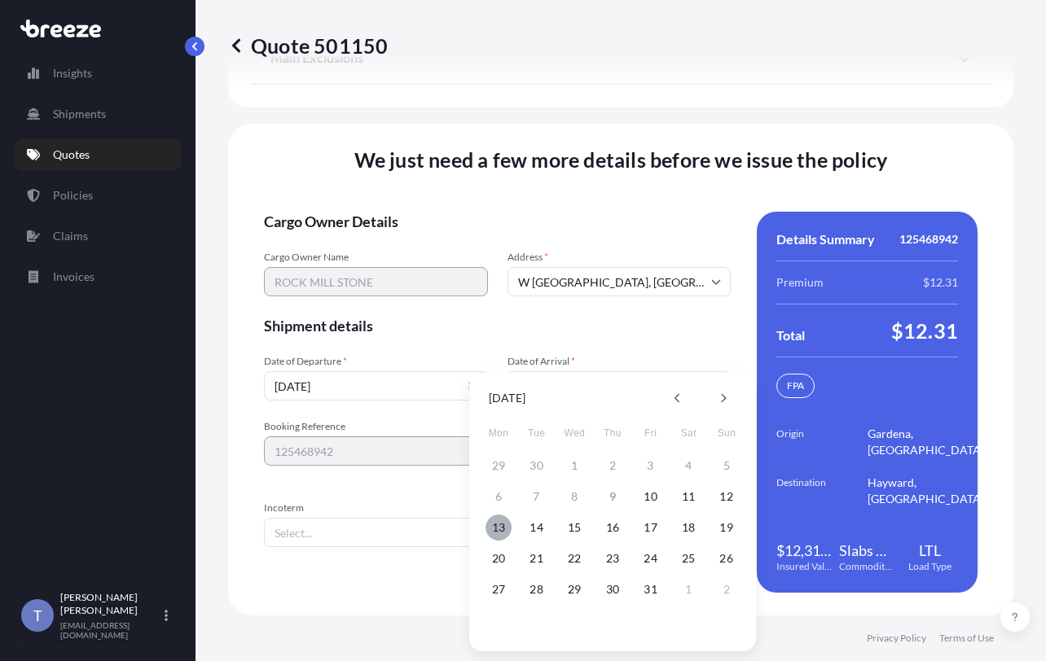
click at [502, 527] on button "13" at bounding box center [498, 528] width 26 height 26
type input "[DATE]"
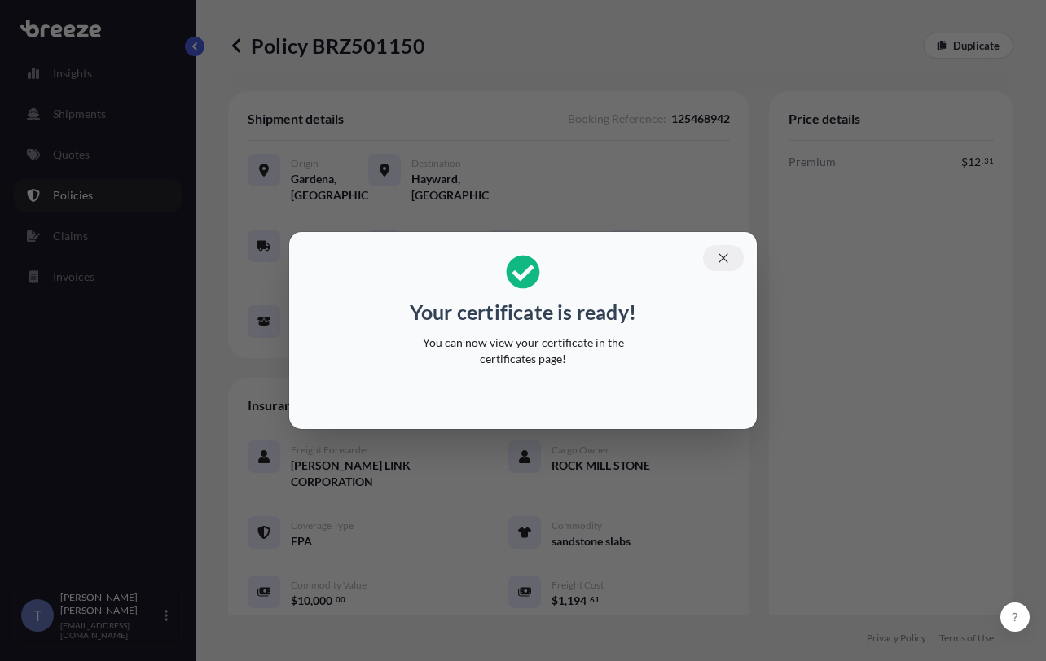
click at [727, 253] on icon "button" at bounding box center [722, 257] width 9 height 9
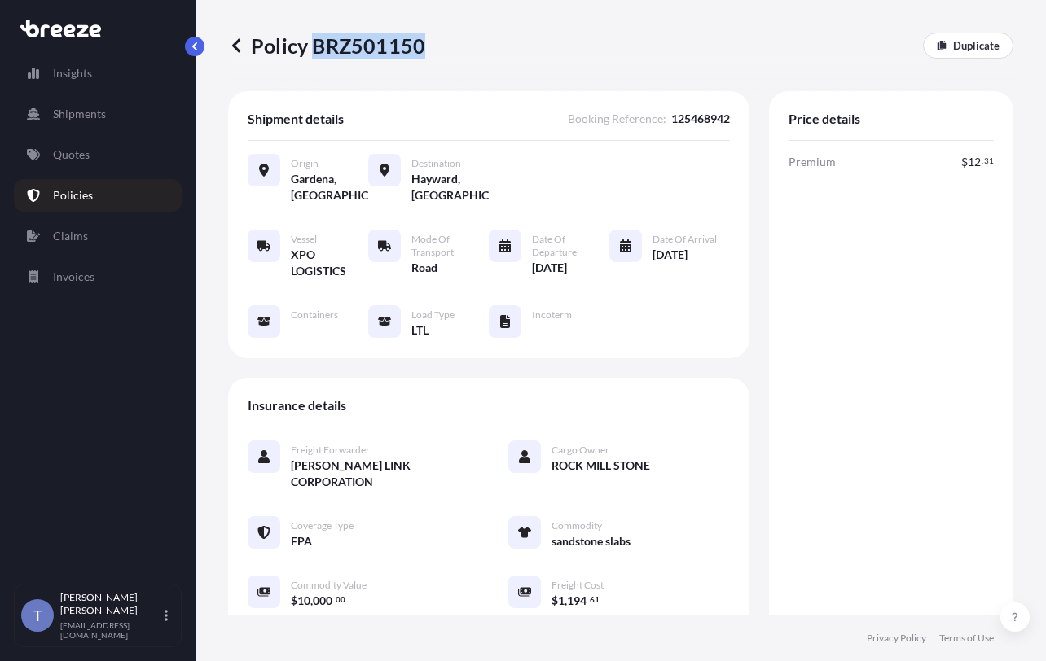
drag, startPoint x: 322, startPoint y: 59, endPoint x: 424, endPoint y: 56, distance: 102.6
click at [424, 56] on p "Policy BRZ501150" at bounding box center [326, 46] width 197 height 26
copy p "BRZ501150"
click at [857, 423] on div "Premium $ 12 . 31 Total $ 12 . 31" at bounding box center [890, 411] width 205 height 515
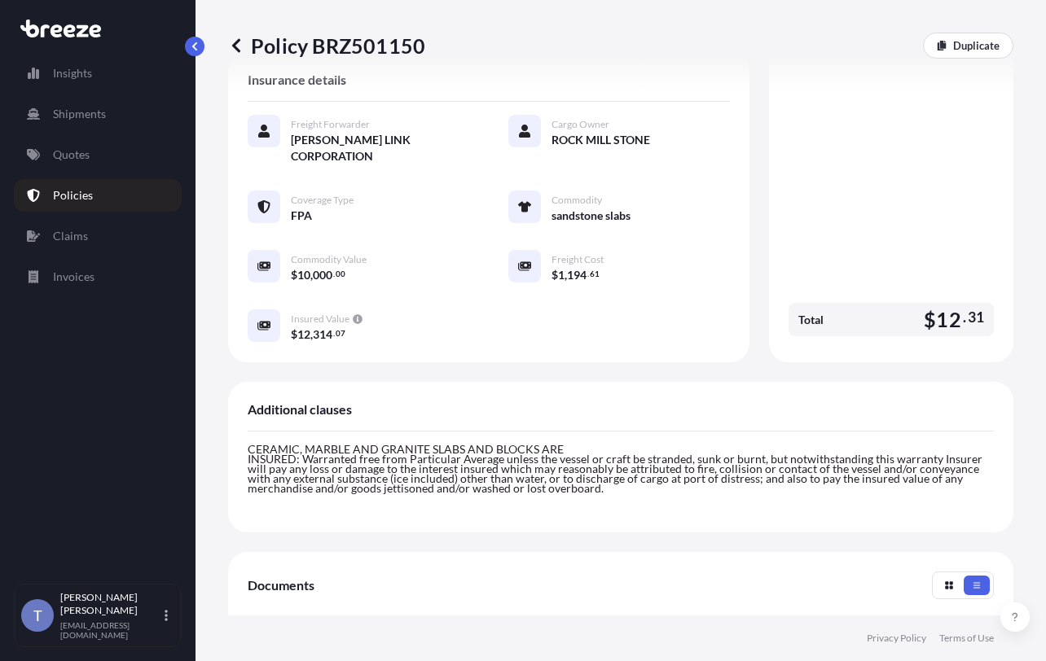
scroll to position [570, 0]
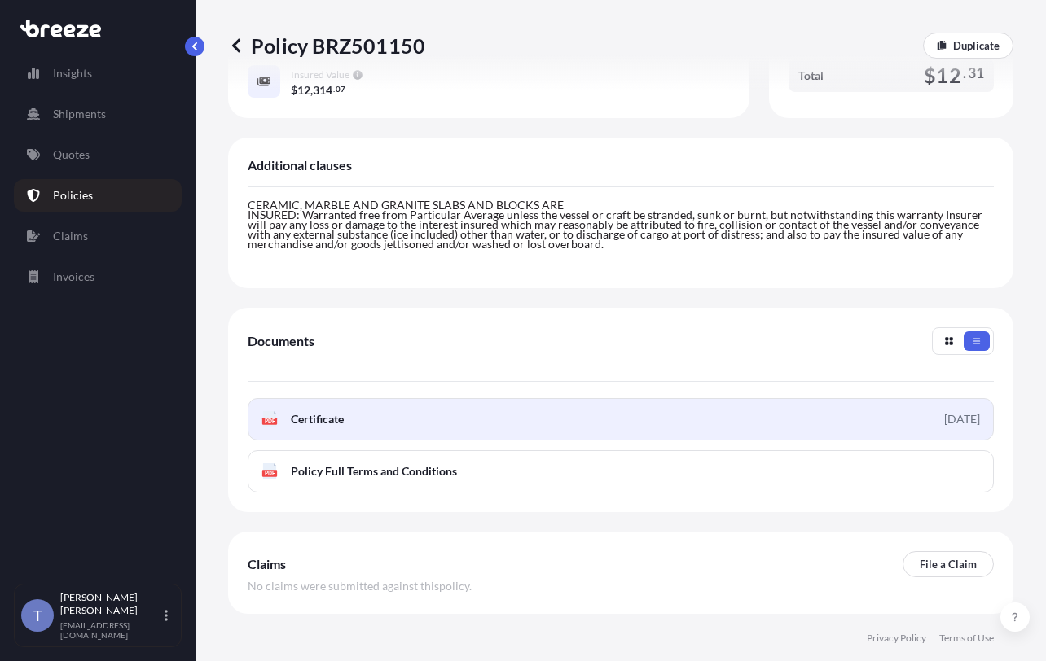
click at [679, 441] on link "PDF Certificate [DATE]" at bounding box center [621, 419] width 746 height 42
